Goal: Check status: Check status

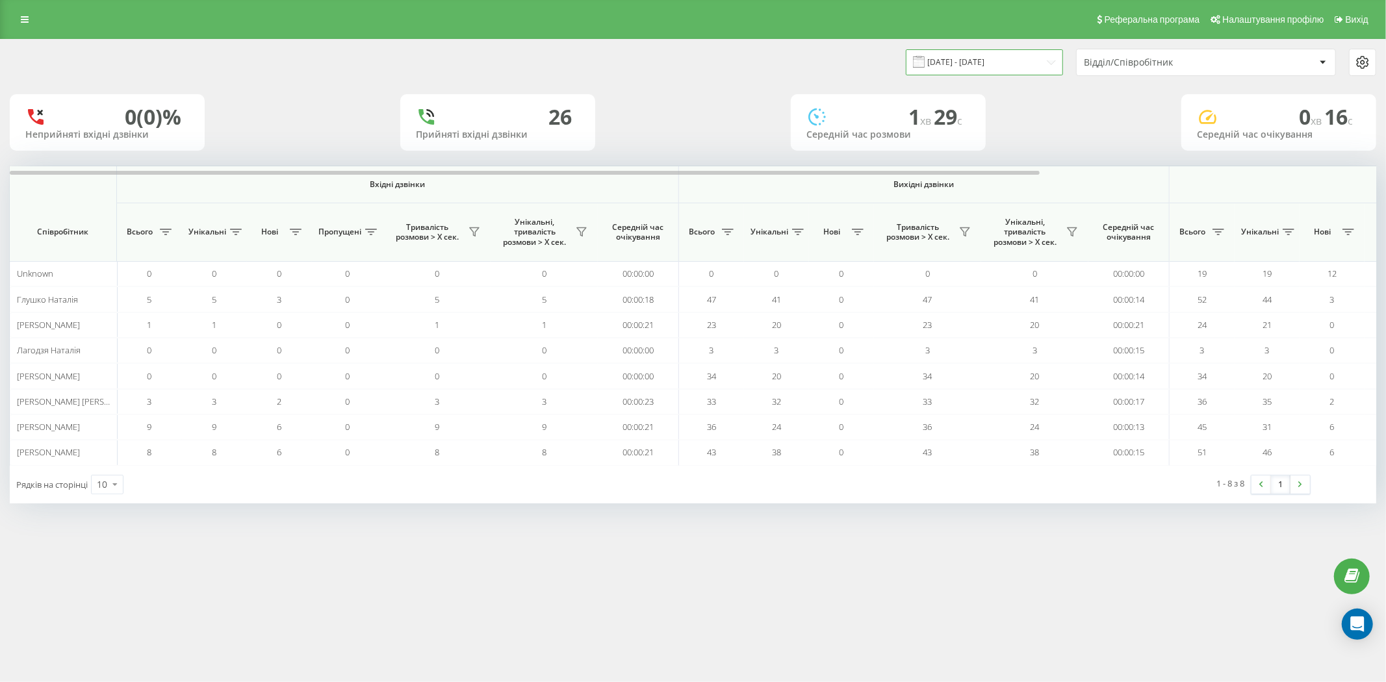
click at [1012, 66] on input "[DATE] - [DATE]" at bounding box center [984, 61] width 157 height 25
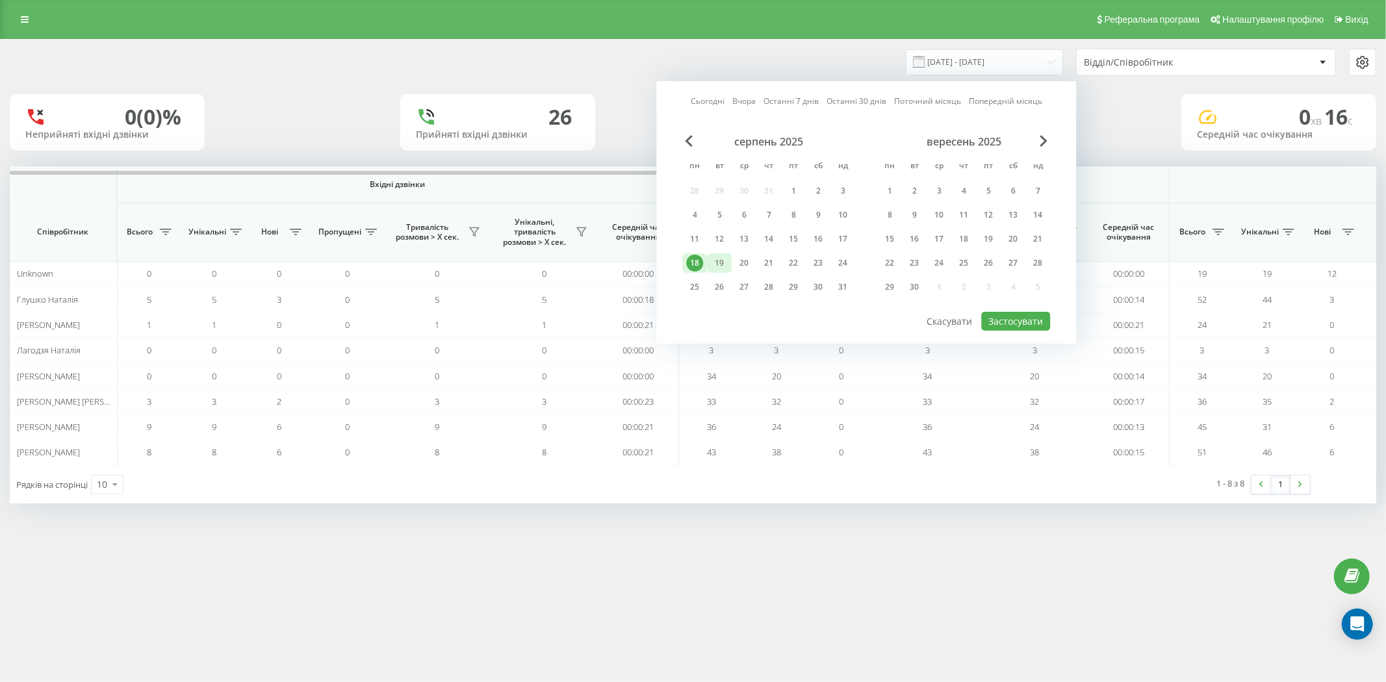
click at [722, 262] on div "19" at bounding box center [719, 263] width 17 height 17
click at [1036, 320] on button "Застосувати" at bounding box center [1015, 321] width 69 height 19
type input "[DATE] - [DATE]"
